Goal: Task Accomplishment & Management: Use online tool/utility

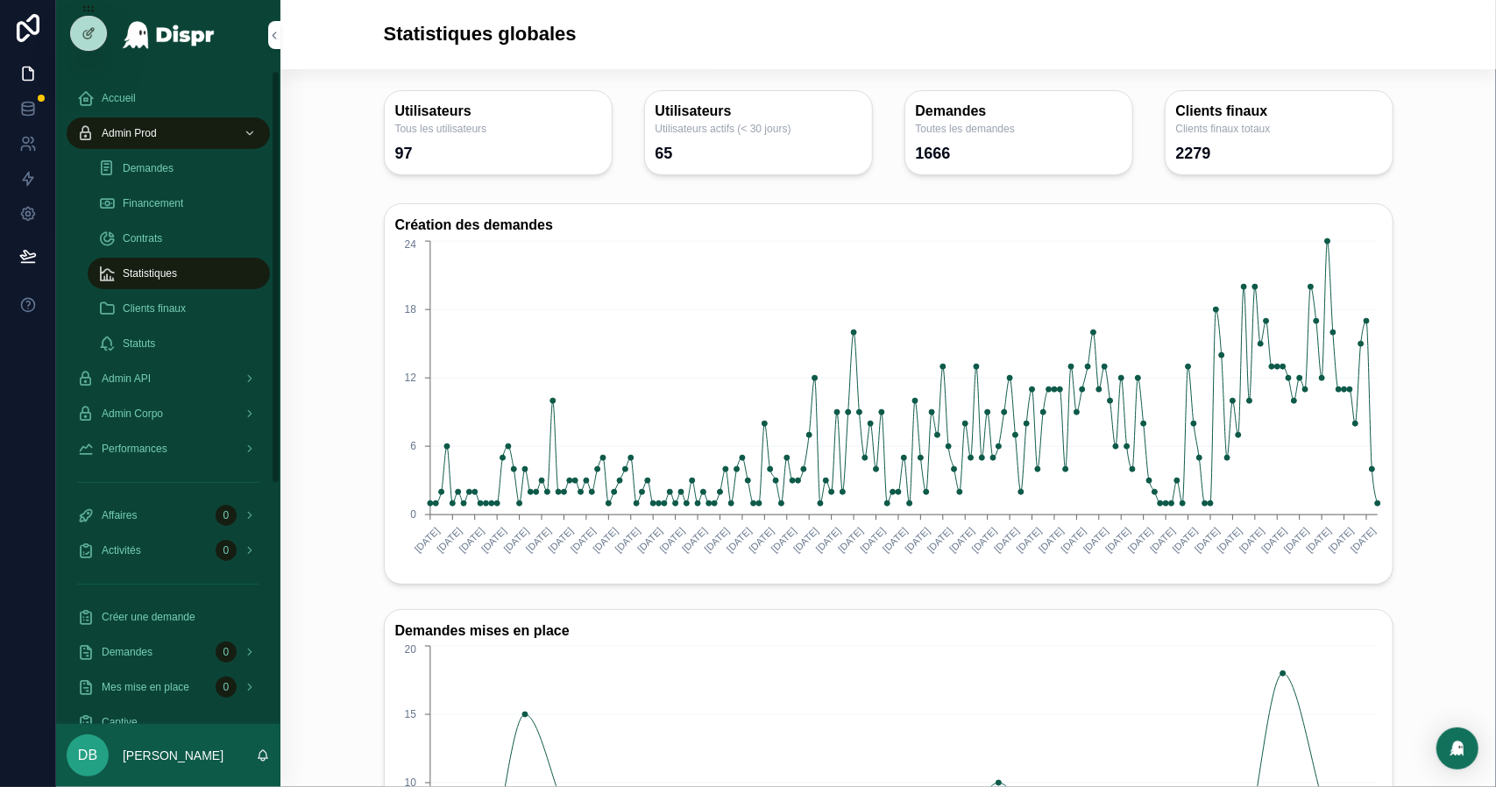
click at [212, 202] on div "Financement" at bounding box center [178, 203] width 161 height 28
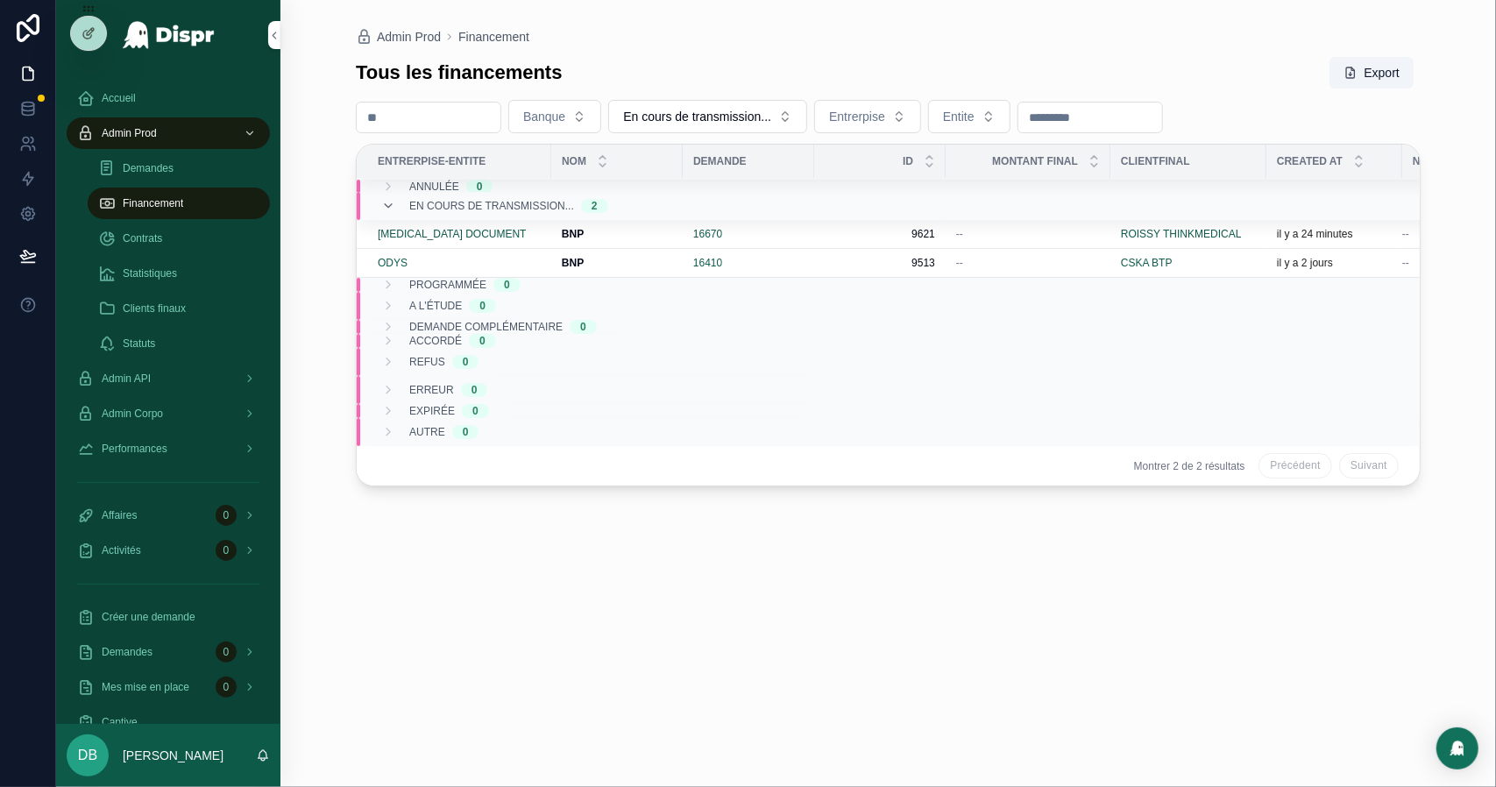
click at [186, 274] on div "Statistiques" at bounding box center [178, 273] width 161 height 28
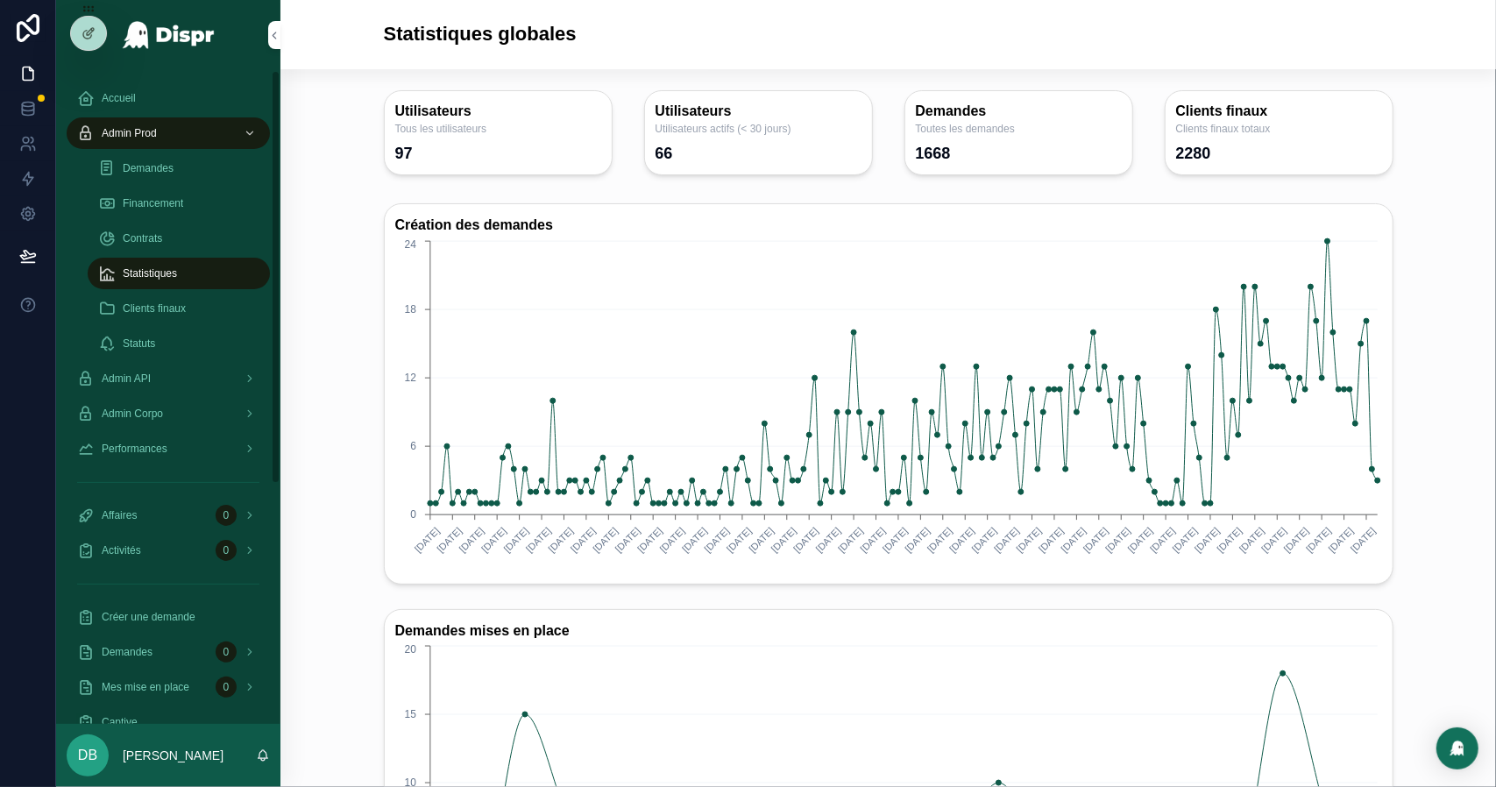
click at [231, 206] on div "Financement" at bounding box center [178, 203] width 161 height 28
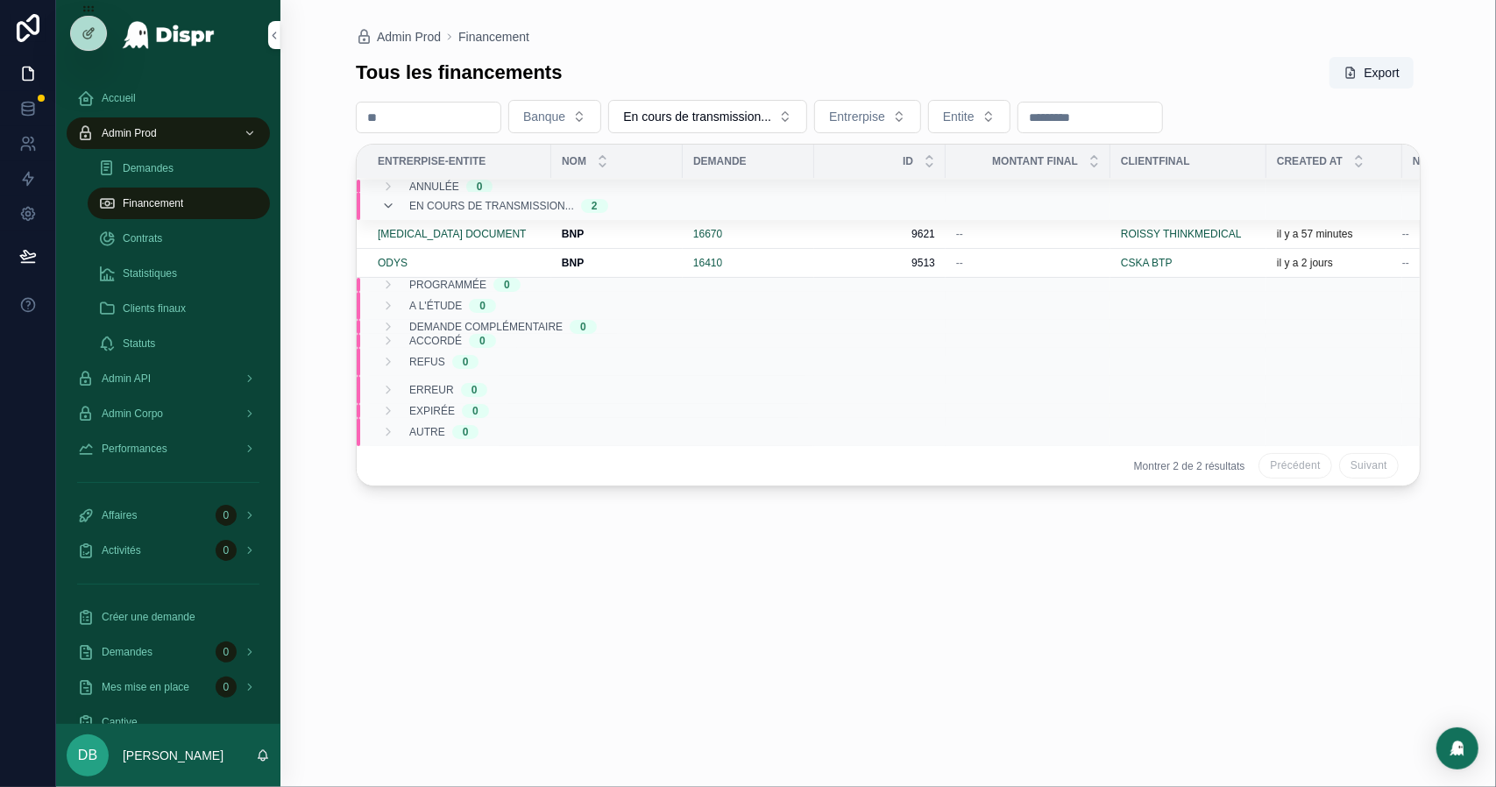
click at [0, 0] on span "Ressoumettre banque" at bounding box center [0, 0] width 0 height 0
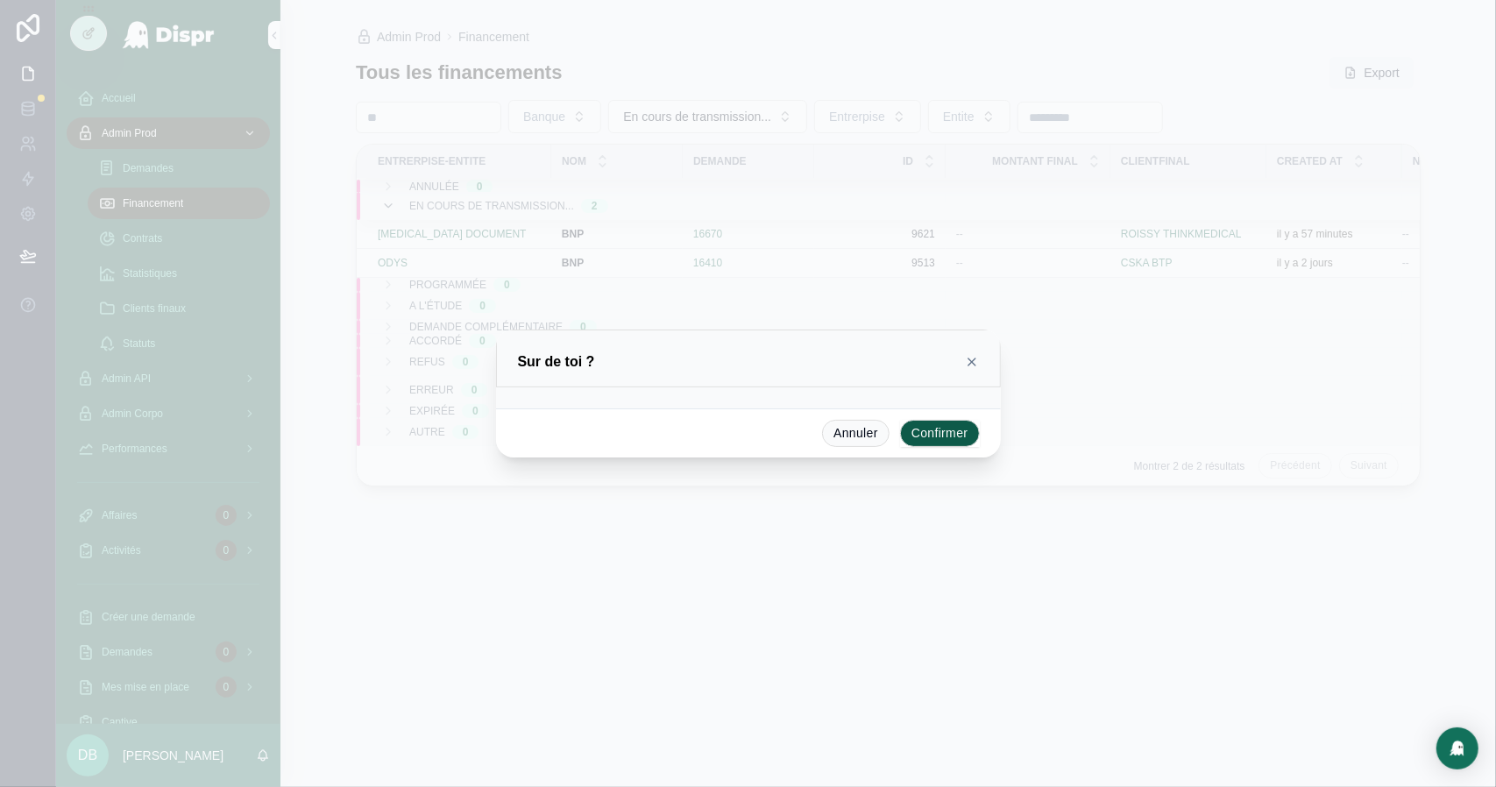
click at [950, 429] on button "Confirmer" at bounding box center [940, 434] width 80 height 28
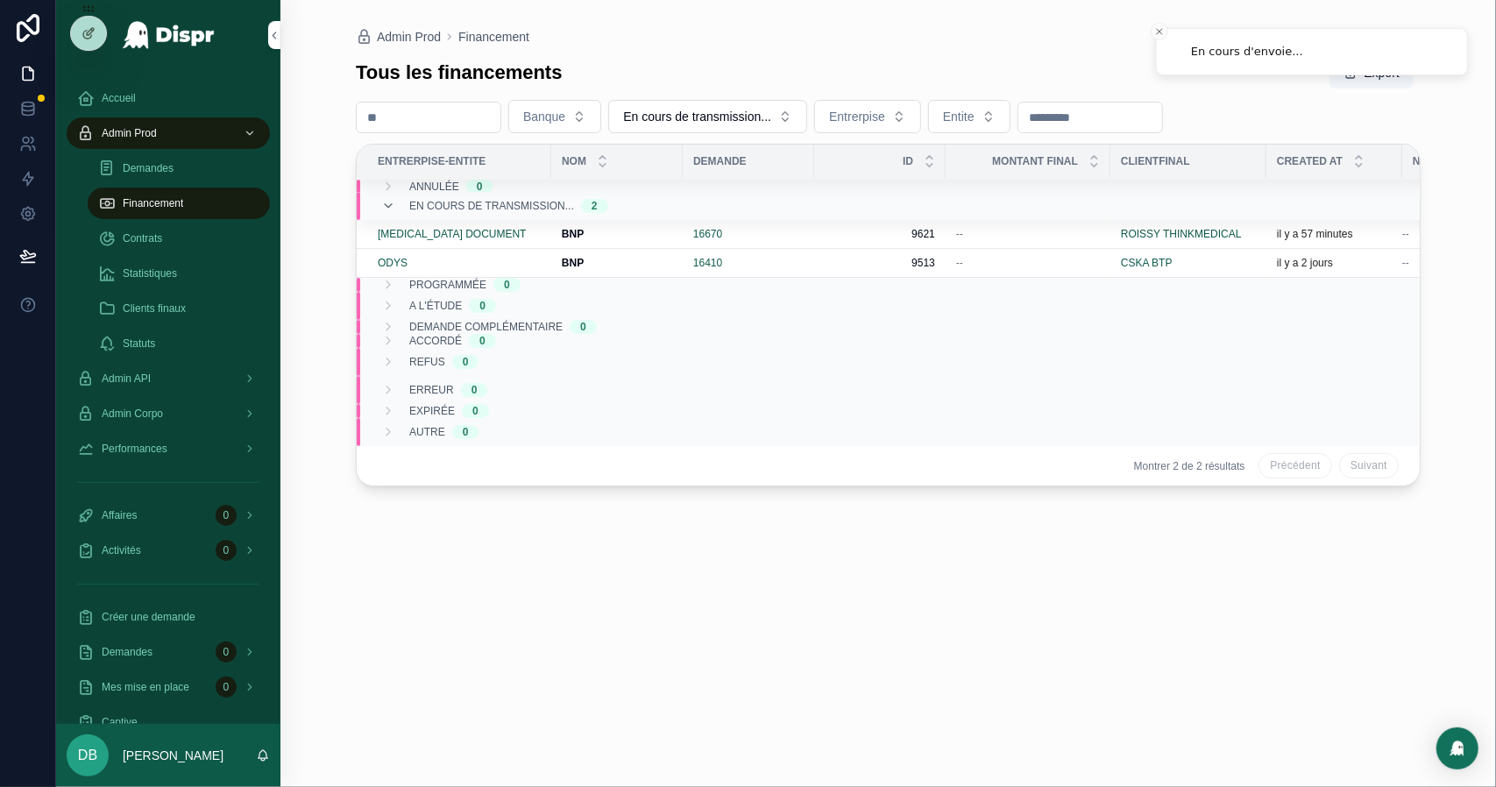
click at [477, 238] on div "[MEDICAL_DATA] DOCUMENT" at bounding box center [459, 234] width 163 height 14
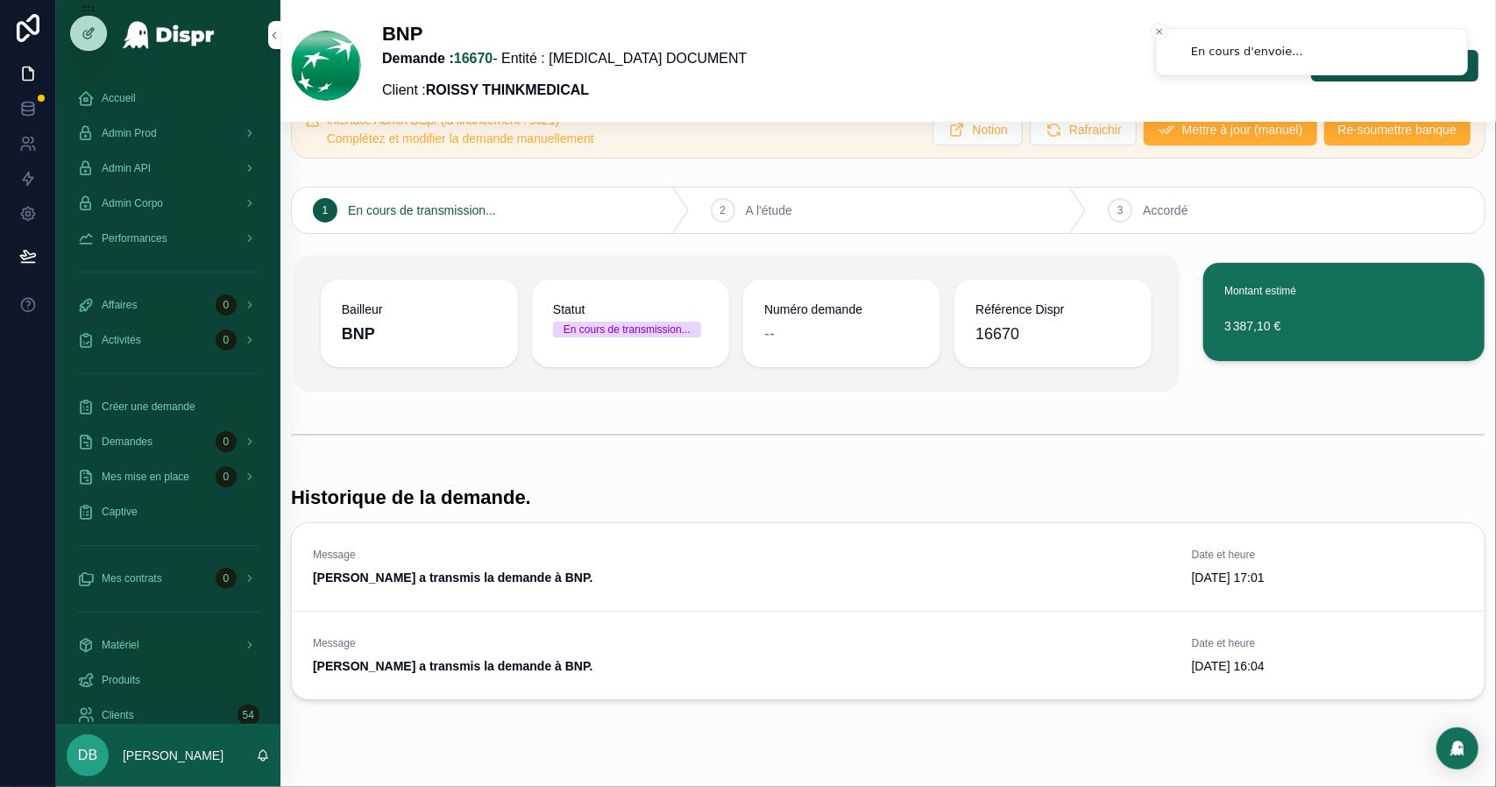
scroll to position [95, 0]
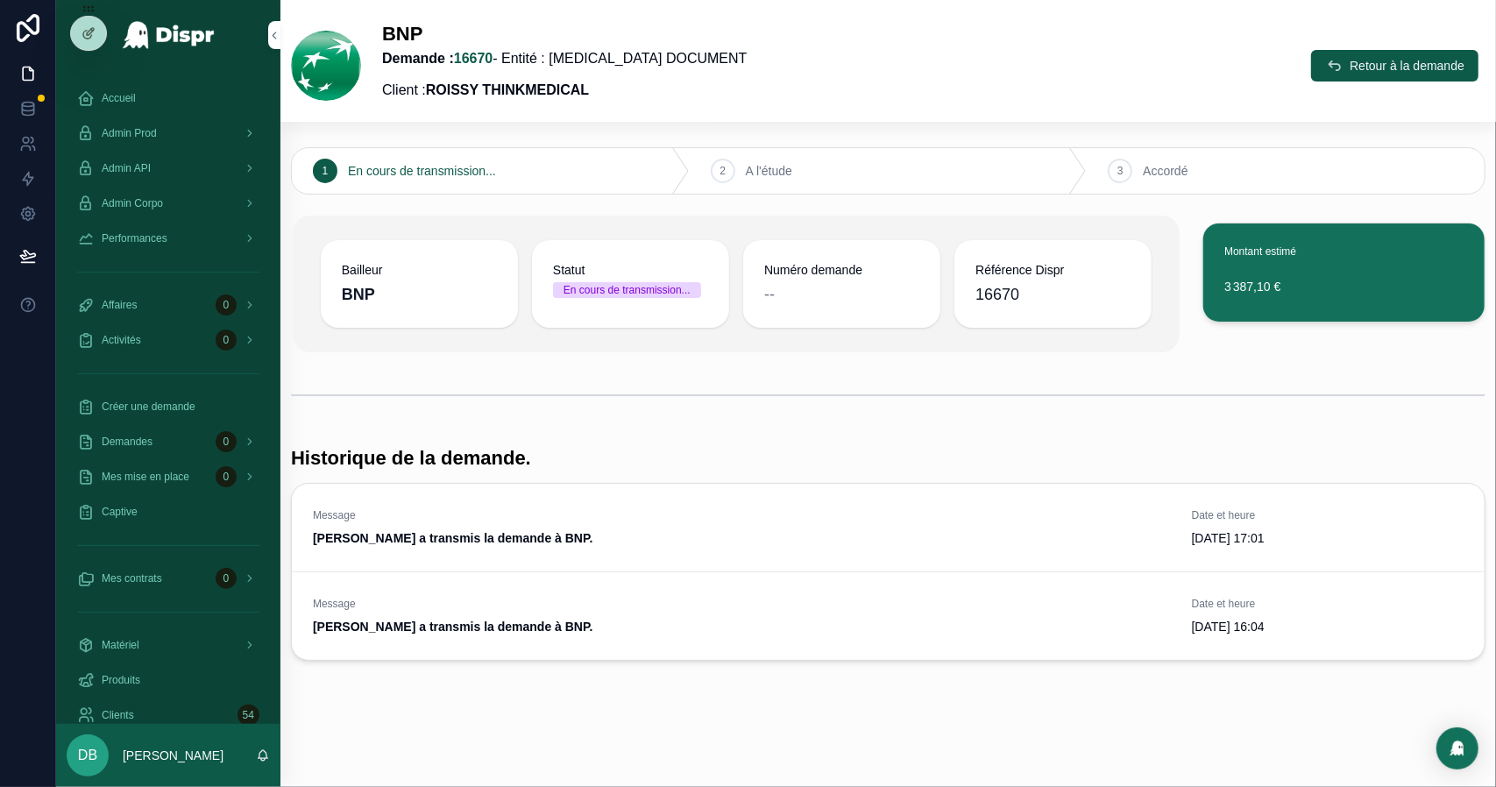
click at [0, 0] on icon "scrollable content" at bounding box center [0, 0] width 0 height 0
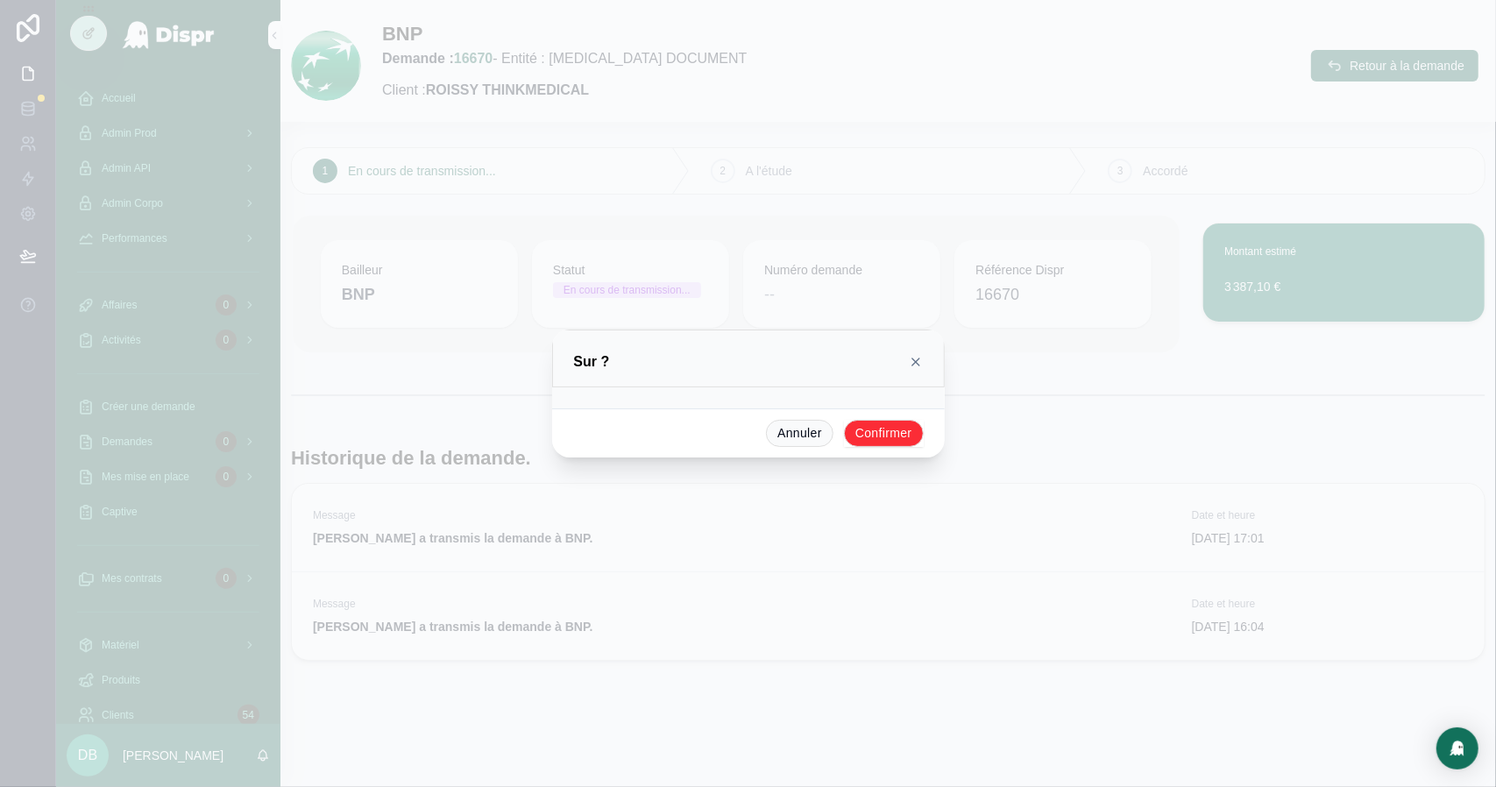
click at [889, 434] on button "Confirmer" at bounding box center [884, 434] width 80 height 28
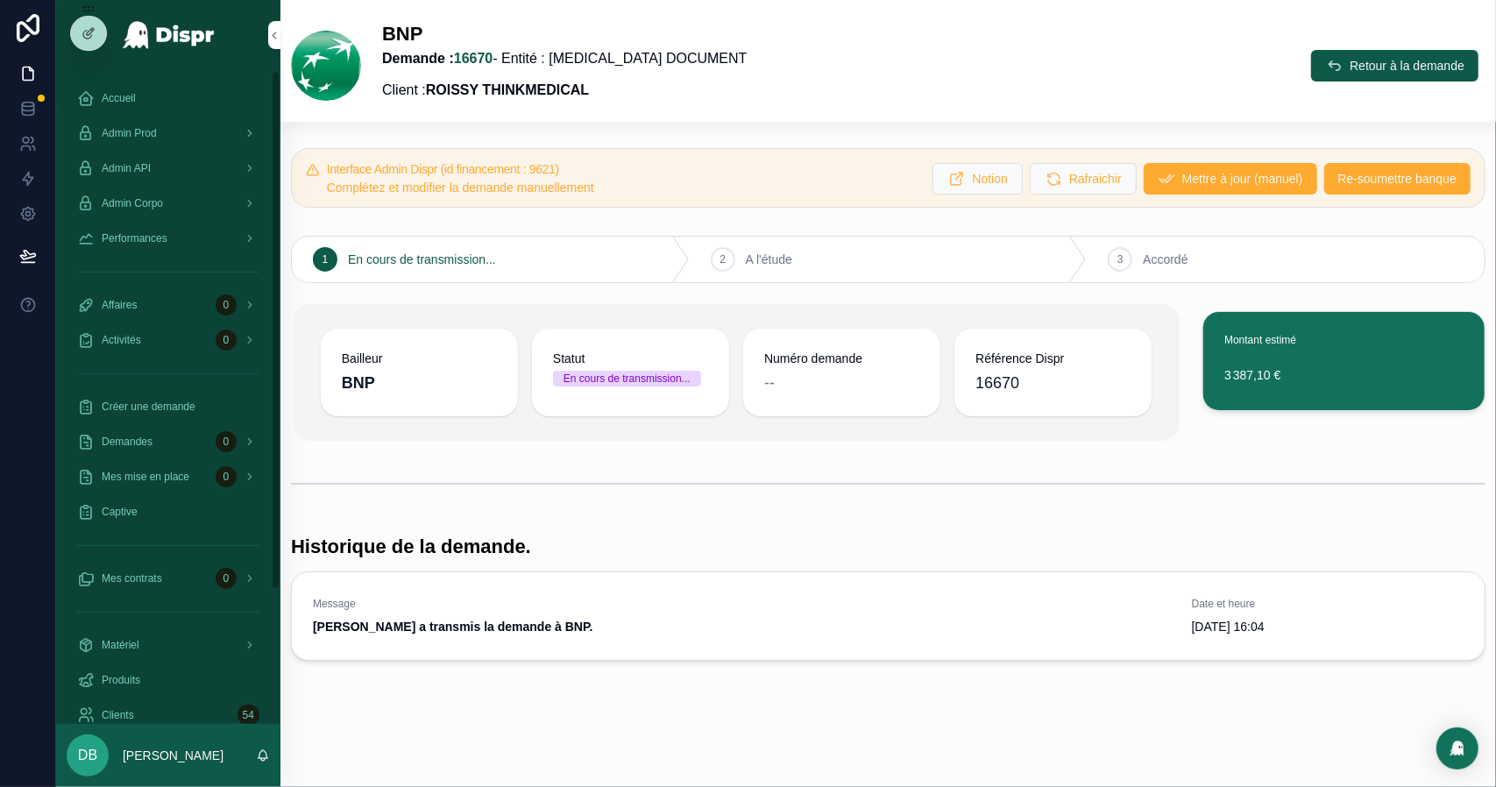
click at [214, 122] on div "Admin Prod" at bounding box center [168, 133] width 182 height 28
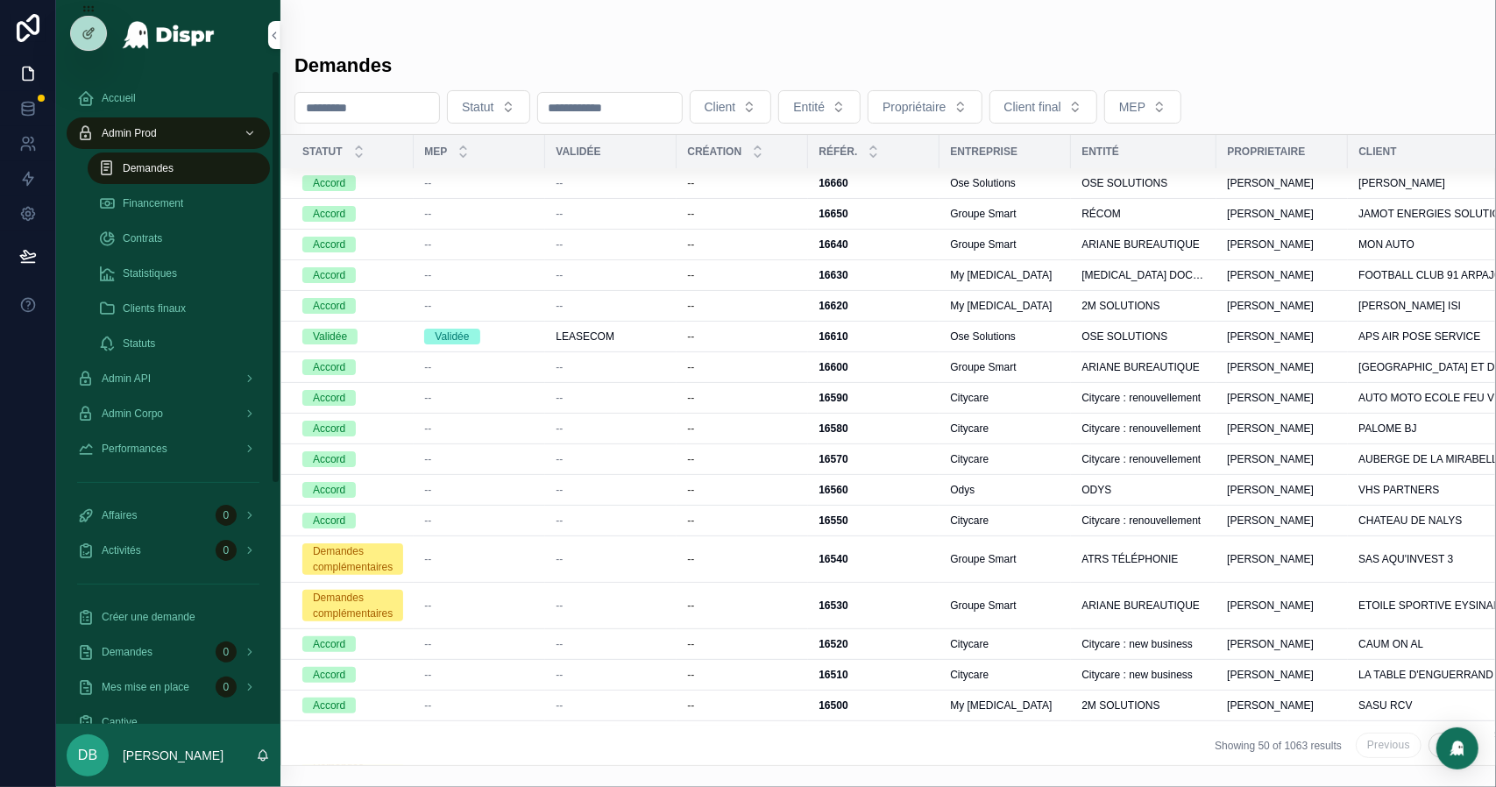
click at [196, 202] on div "Financement" at bounding box center [178, 203] width 161 height 28
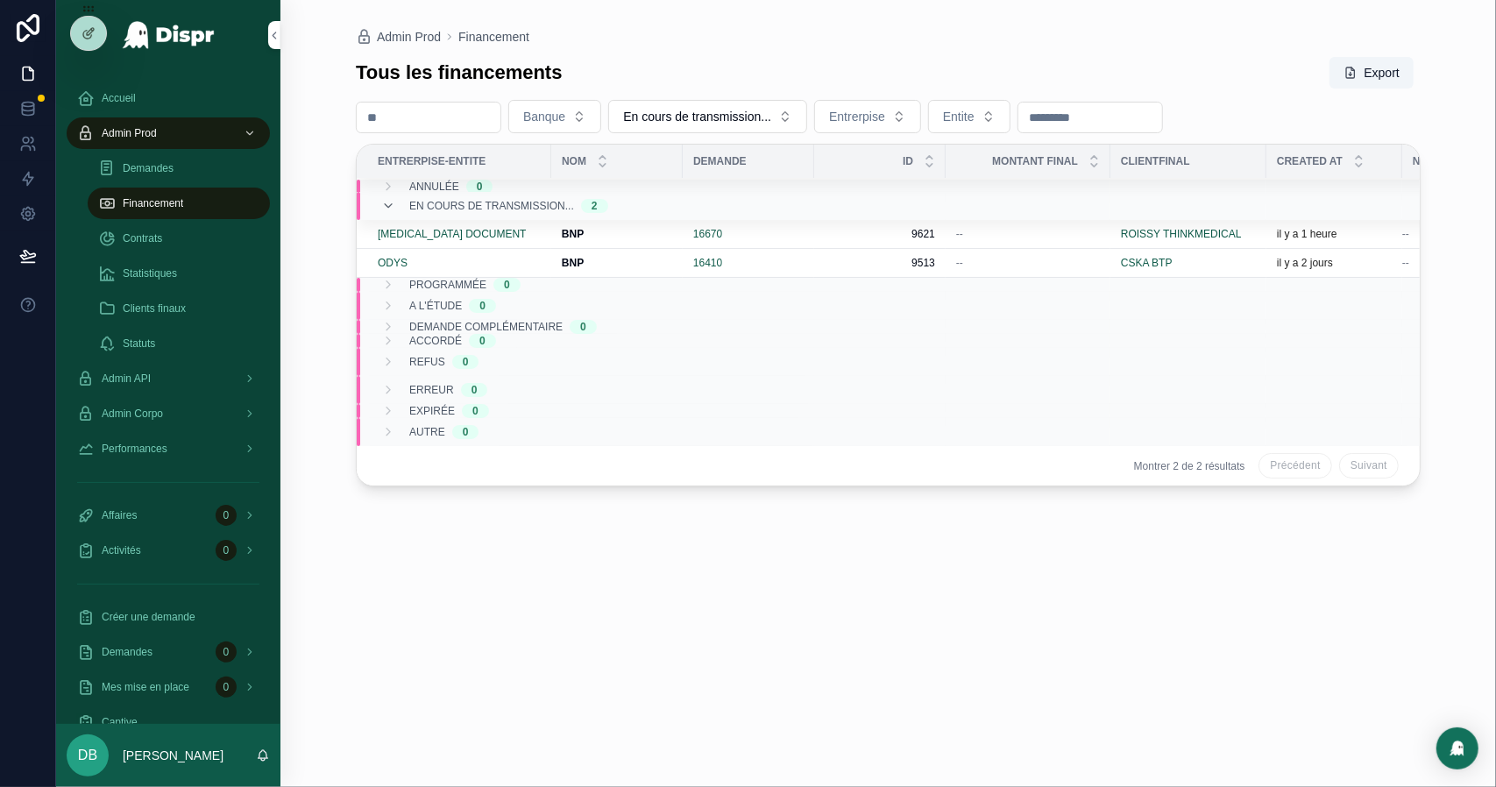
click at [161, 267] on span "Statistiques" at bounding box center [150, 273] width 54 height 14
